Goal: Information Seeking & Learning: Learn about a topic

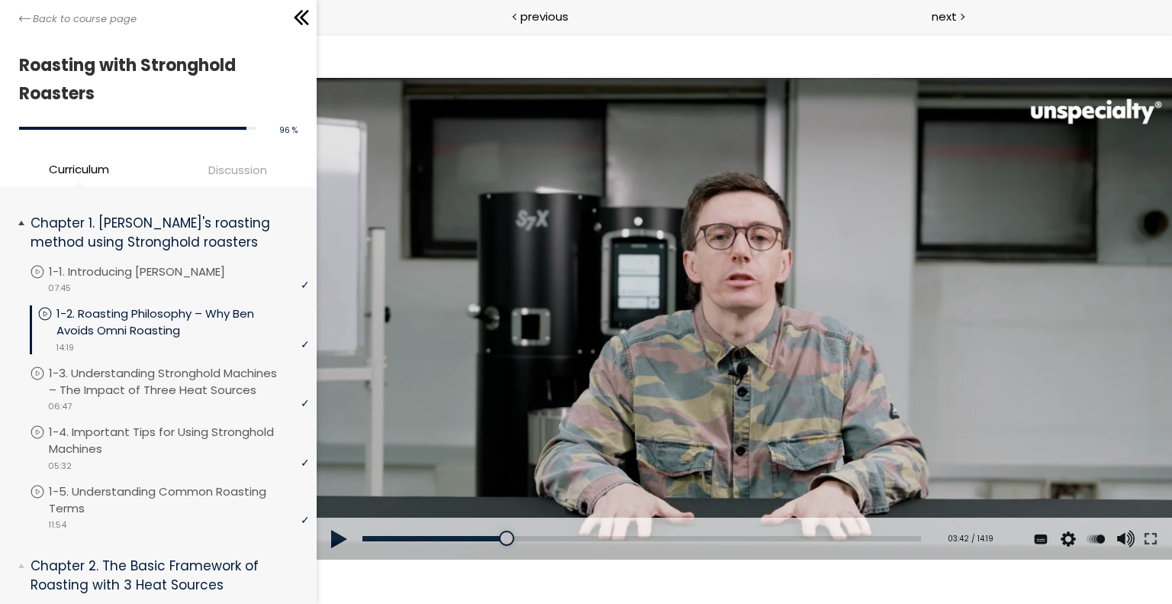
click at [170, 358] on li "You have to complete unit (1-2. Roasting Philosophy – Why Ben Avoids Omni Roast…" at bounding box center [169, 335] width 279 height 60
click at [160, 383] on p "1-3. Understanding Stronghold Machines – The Impact of Three Heat Sources" at bounding box center [183, 382] width 260 height 34
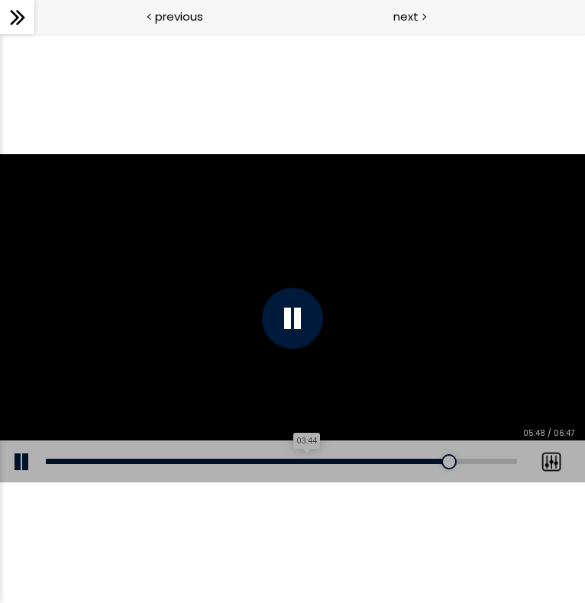
click at [305, 460] on div "03:44" at bounding box center [281, 461] width 471 height 5
click at [289, 463] on div "03:31" at bounding box center [281, 461] width 471 height 5
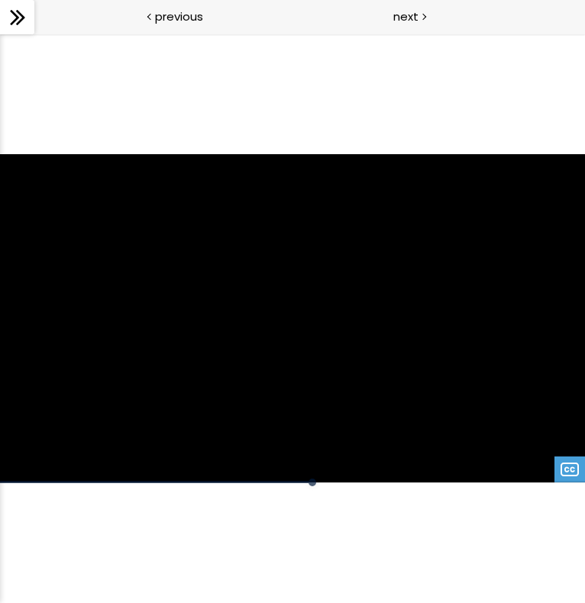
click at [123, 545] on div "Click for sound @keyframes VOLUME_SMALL_WAVE_FLASH { 0% { opacity: 0; } 33% { o…" at bounding box center [292, 318] width 585 height 569
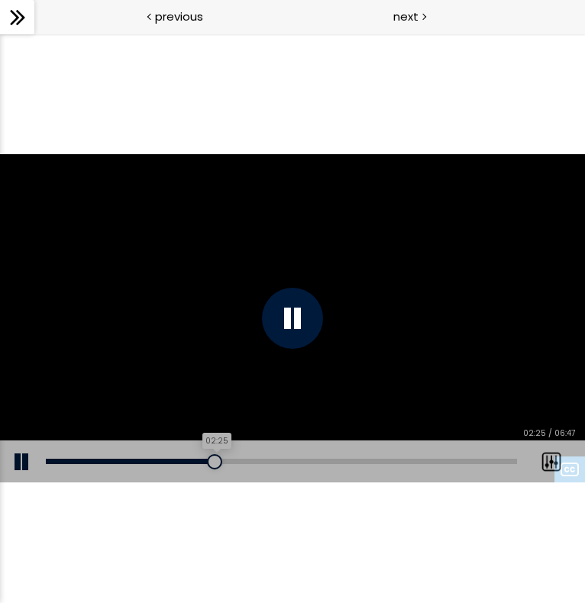
click at [214, 463] on div "02:25" at bounding box center [281, 461] width 471 height 5
click at [155, 461] on div "01:34" at bounding box center [281, 461] width 471 height 5
click at [285, 261] on div at bounding box center [292, 318] width 585 height 329
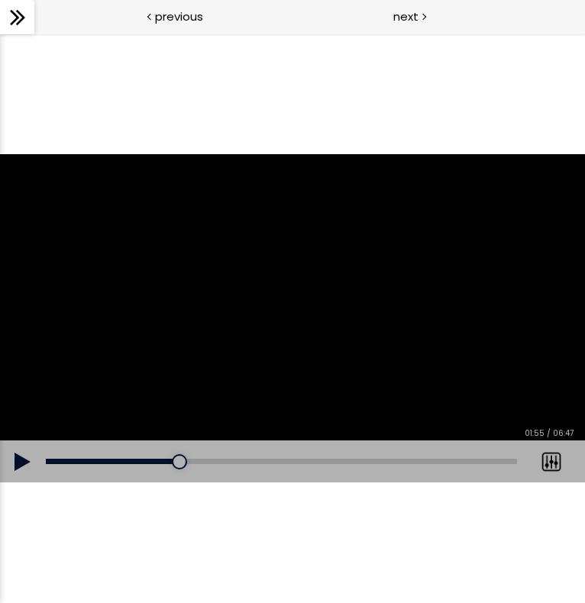
click at [294, 260] on div at bounding box center [292, 318] width 585 height 329
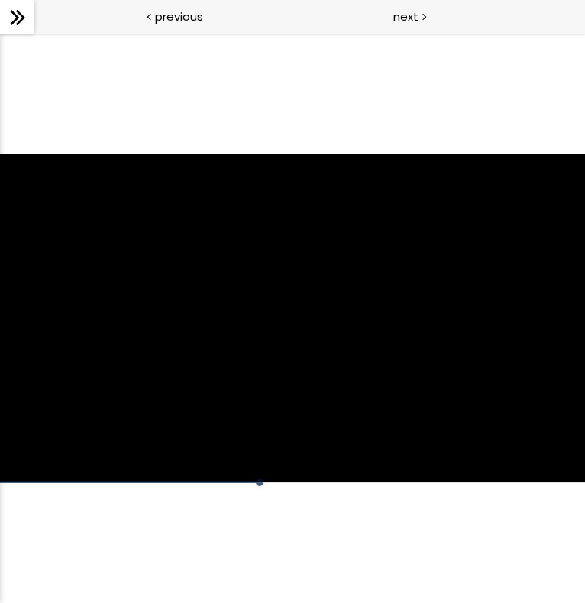
click at [280, 498] on div "Click for sound @keyframes VOLUME_SMALL_WAVE_FLASH { 0% { opacity: 0; } 33% { o…" at bounding box center [292, 318] width 585 height 569
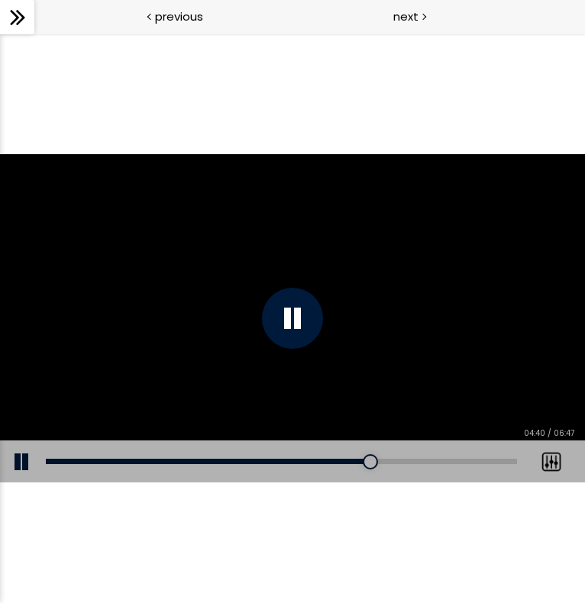
click at [289, 328] on div at bounding box center [292, 318] width 61 height 61
click at [287, 534] on div "Click for sound @keyframes VOLUME_SMALL_WAVE_FLASH { 0% { opacity: 0; } 33% { o…" at bounding box center [292, 318] width 585 height 569
click at [280, 332] on div at bounding box center [292, 318] width 585 height 329
click at [280, 332] on div at bounding box center [292, 318] width 61 height 61
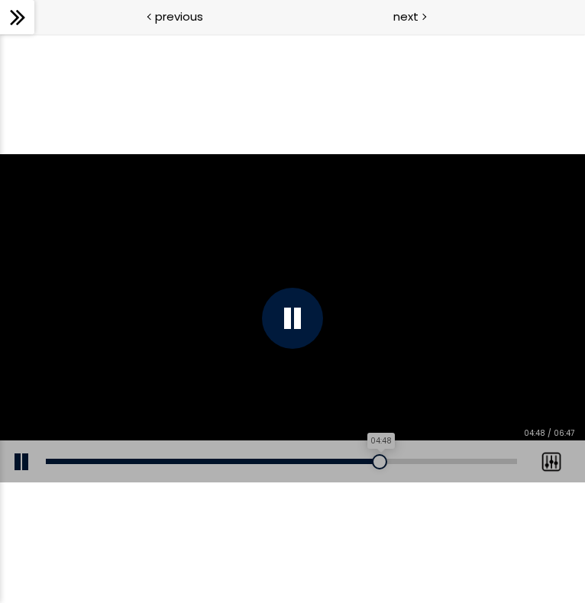
click at [379, 459] on div "04:48" at bounding box center [281, 461] width 471 height 5
click at [308, 331] on div at bounding box center [292, 318] width 61 height 61
click at [174, 311] on div at bounding box center [292, 318] width 585 height 329
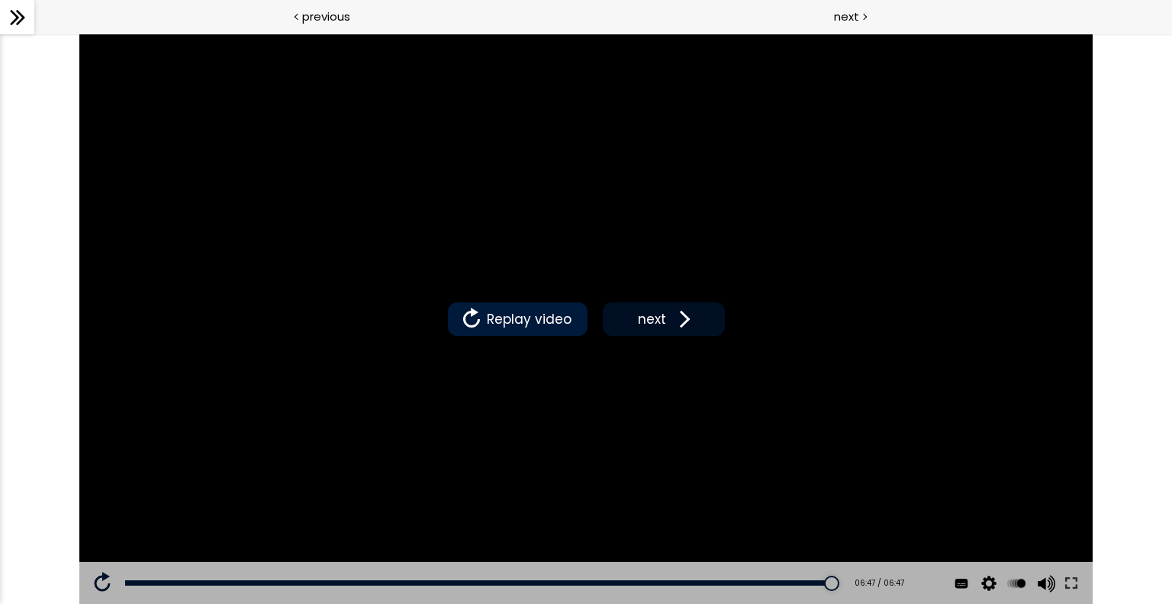
click at [684, 316] on span at bounding box center [681, 319] width 23 height 23
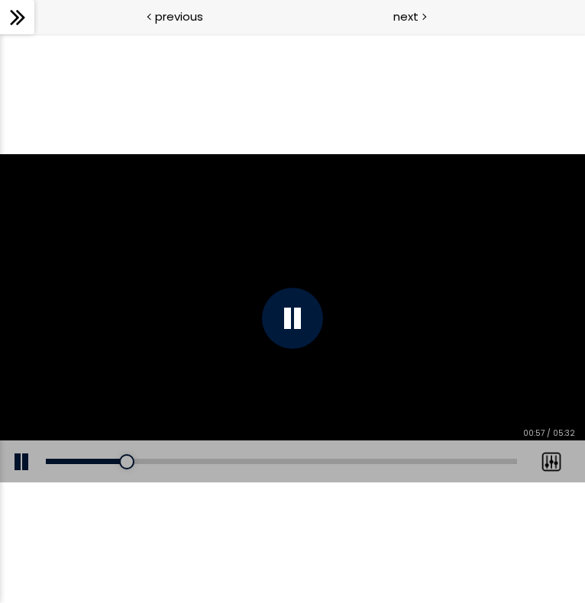
click at [108, 455] on div "Add chapter 00:00" at bounding box center [281, 461] width 471 height 43
click at [108, 461] on div "00:44" at bounding box center [281, 461] width 471 height 5
click at [102, 461] on div at bounding box center [109, 461] width 15 height 15
click at [91, 459] on div "00:31" at bounding box center [281, 461] width 471 height 5
click at [210, 462] on div "01:56" at bounding box center [281, 461] width 471 height 5
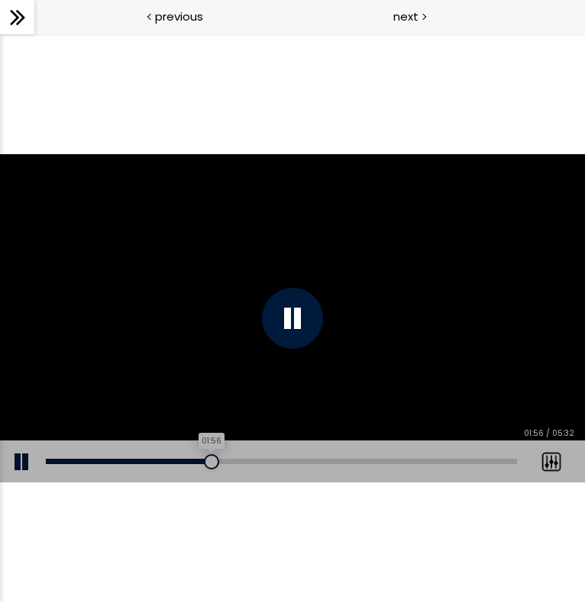
click at [205, 464] on div at bounding box center [211, 461] width 15 height 15
click at [18, 463] on button at bounding box center [23, 461] width 46 height 43
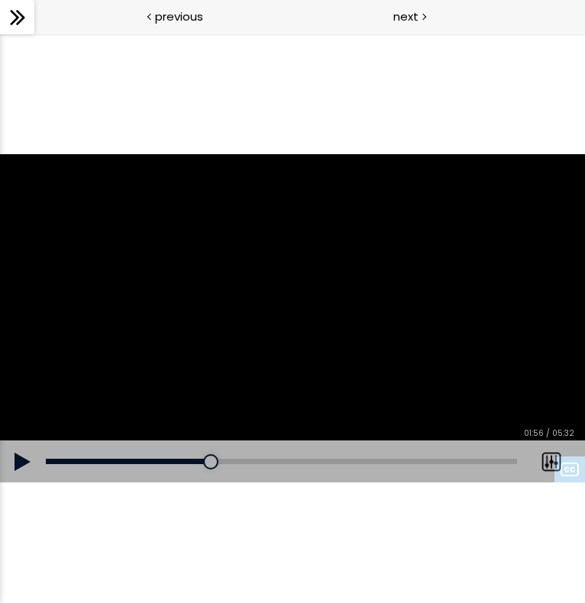
click at [18, 463] on button at bounding box center [23, 461] width 46 height 43
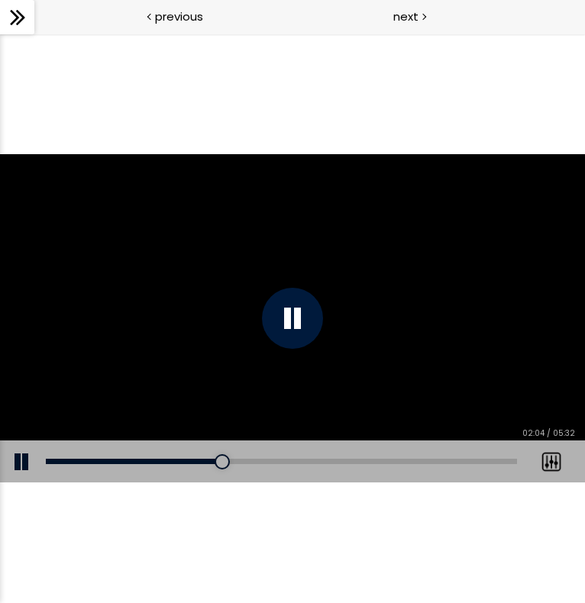
click at [292, 327] on div at bounding box center [292, 318] width 61 height 61
